Goal: Check status: Check status

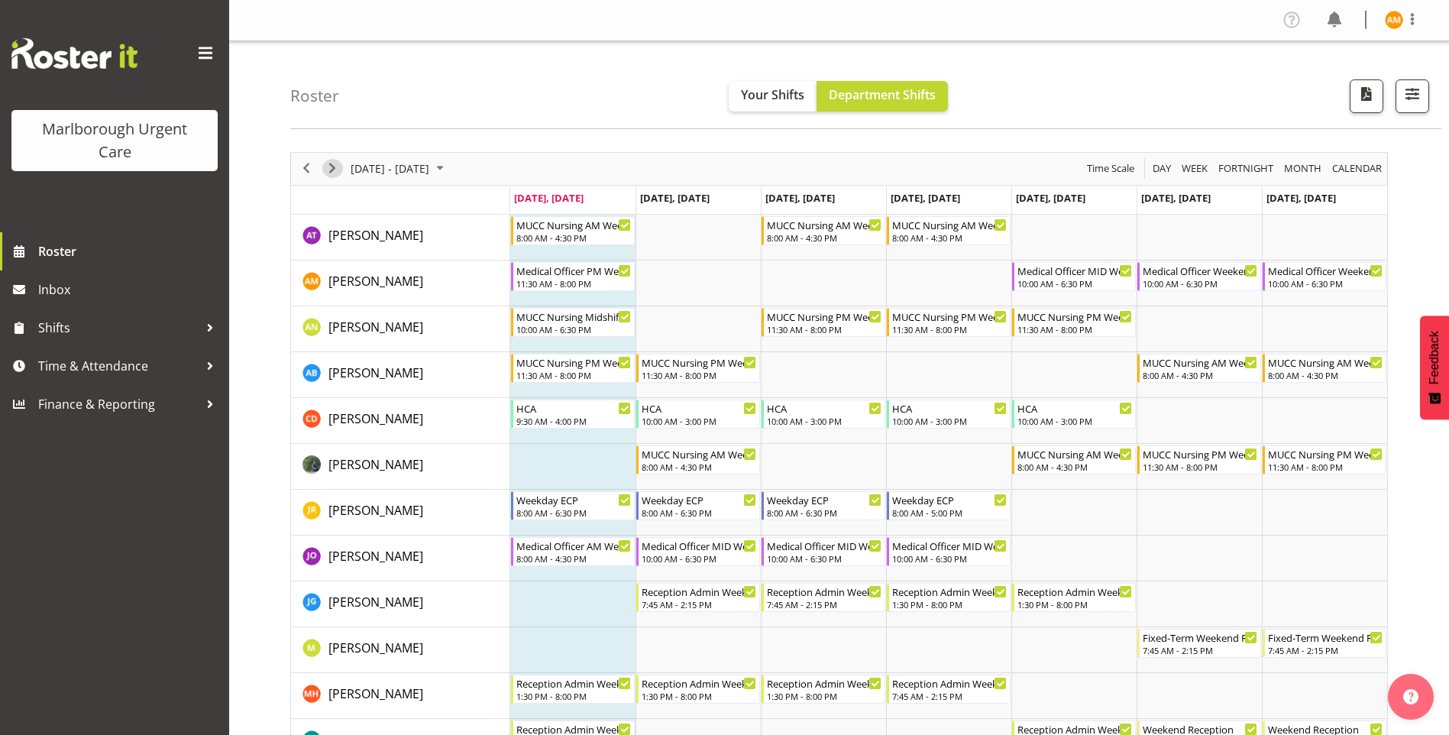
click at [326, 167] on span "Next" at bounding box center [332, 168] width 18 height 19
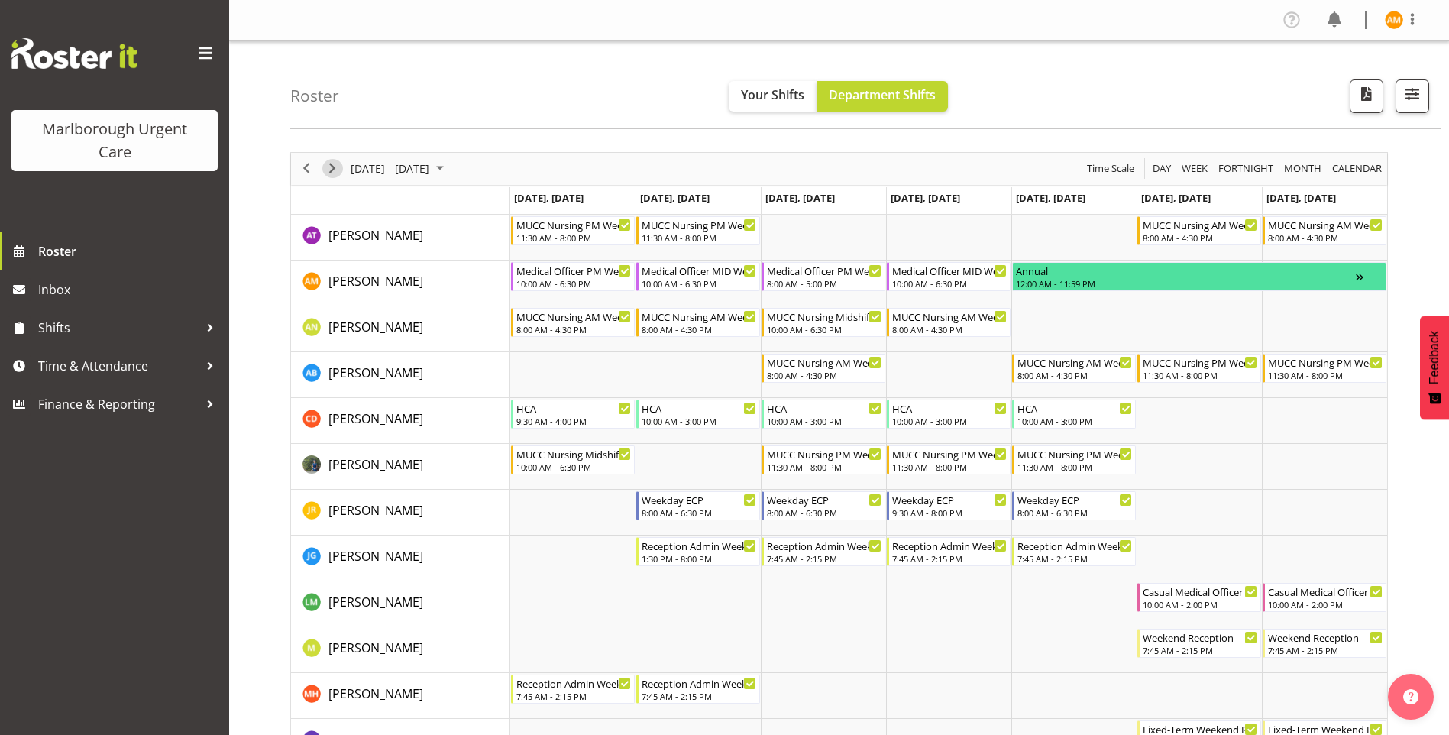
click at [332, 166] on span "Next" at bounding box center [332, 168] width 18 height 19
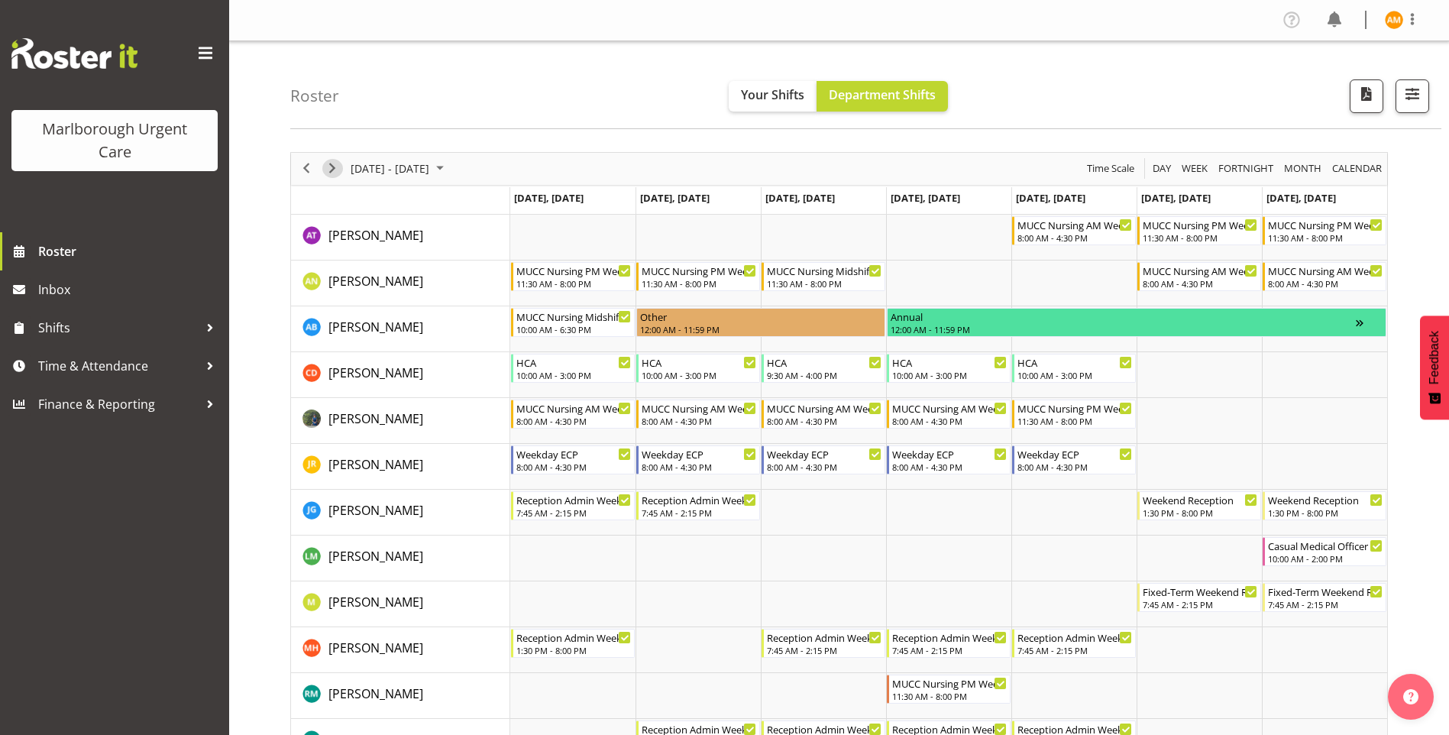
click at [332, 166] on span "Next" at bounding box center [332, 168] width 18 height 19
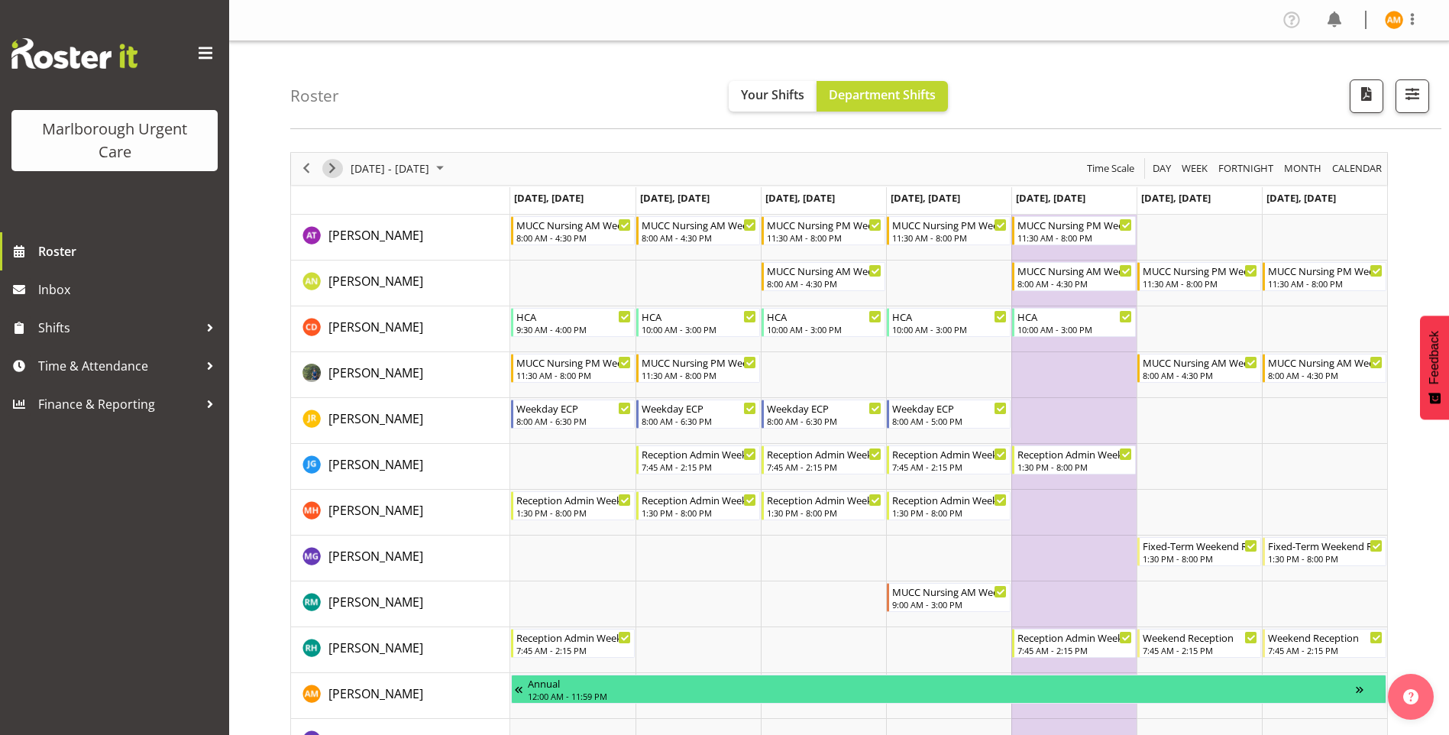
click at [332, 166] on span "Next" at bounding box center [332, 168] width 18 height 19
